Goal: Transaction & Acquisition: Purchase product/service

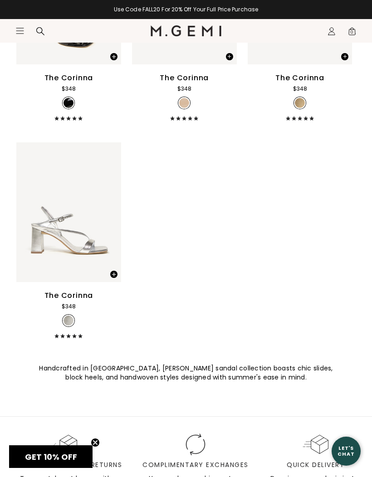
scroll to position [263, 0]
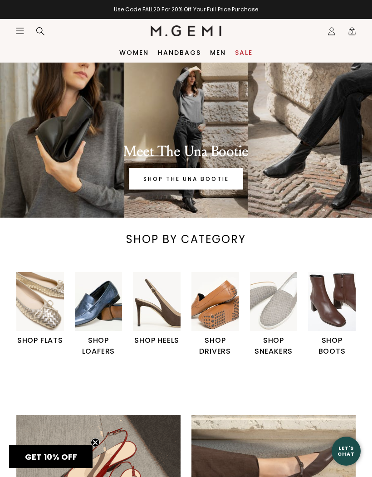
click at [49, 312] on img "1 / 6" at bounding box center [40, 301] width 48 height 59
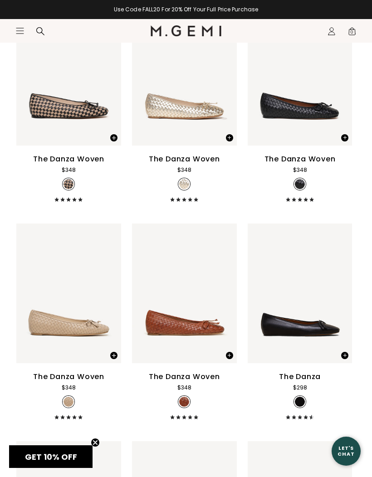
scroll to position [1069, 0]
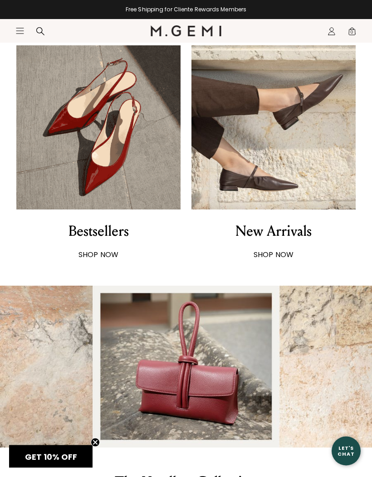
scroll to position [370, 0]
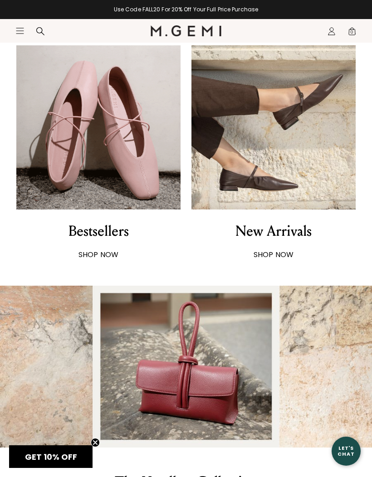
click at [109, 259] on strong "SHOP NOW" at bounding box center [98, 254] width 40 height 10
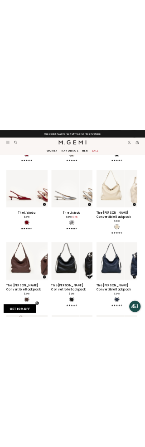
scroll to position [2143, 0]
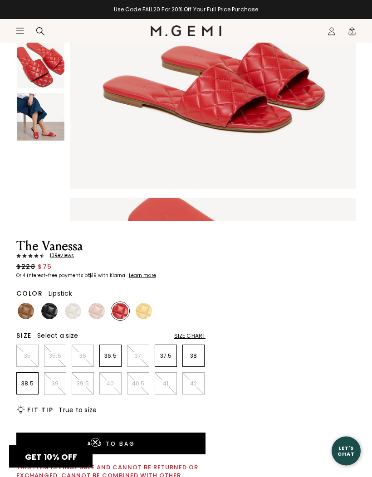
scroll to position [159, 0]
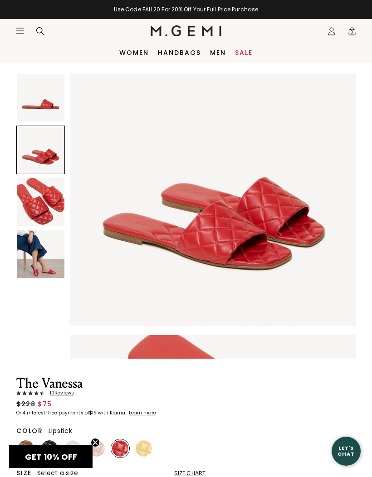
click at [53, 201] on img at bounding box center [41, 202] width 48 height 48
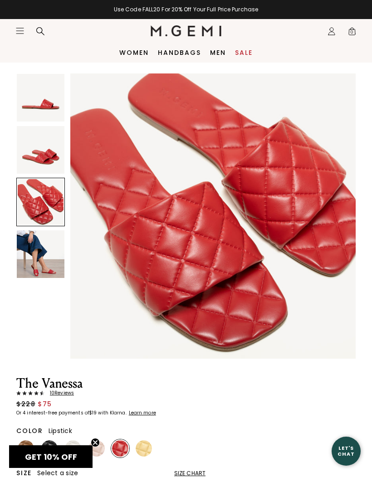
click at [56, 259] on img at bounding box center [41, 254] width 48 height 48
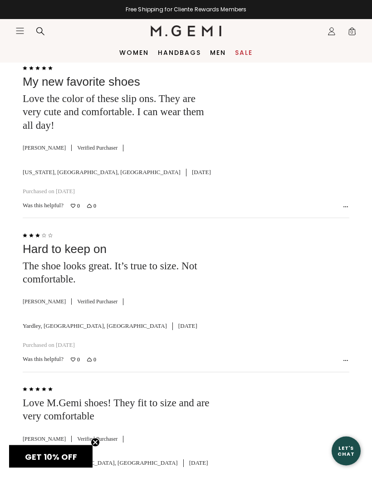
scroll to position [2739, 0]
